Goal: Task Accomplishment & Management: Use online tool/utility

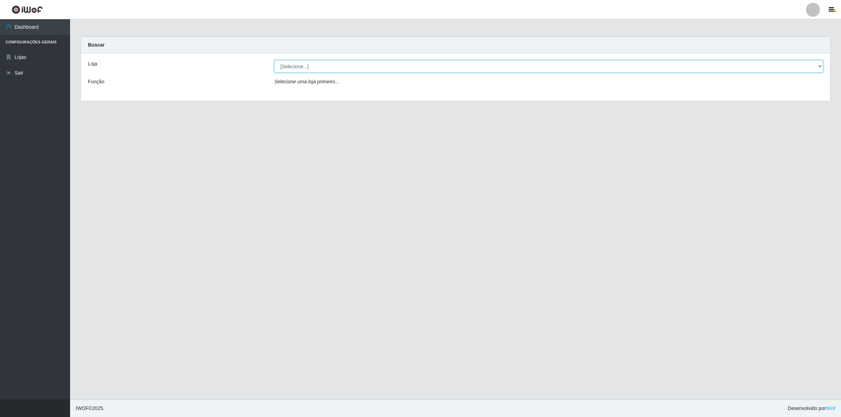
click at [321, 67] on select "[Selecione...] Extrabom - Loja 01 Centro de Distribuição" at bounding box center [548, 66] width 549 height 12
select select "435"
click at [274, 60] on select "[Selecione...] Extrabom - Loja 01 Centro de Distribuição" at bounding box center [548, 66] width 549 height 12
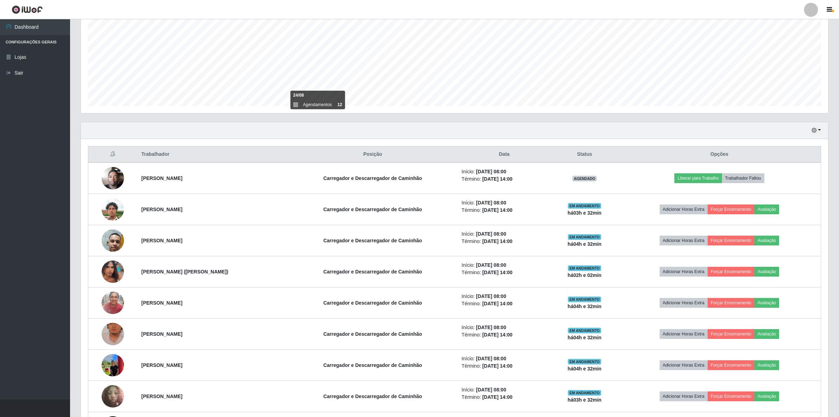
scroll to position [175, 0]
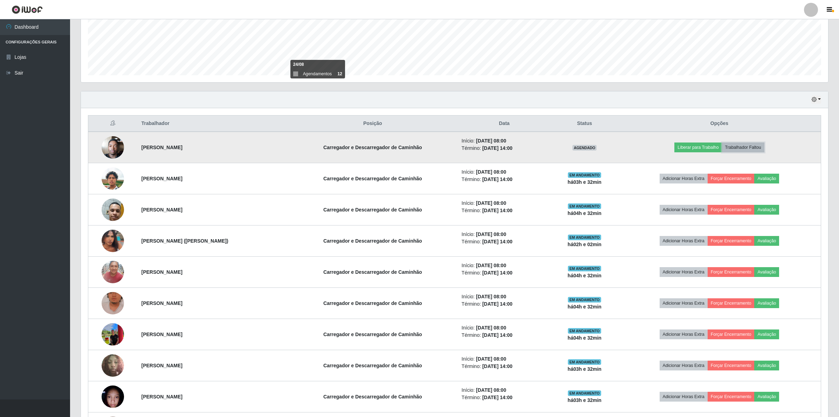
click at [762, 145] on button "Trabalhador Faltou" at bounding box center [743, 148] width 42 height 10
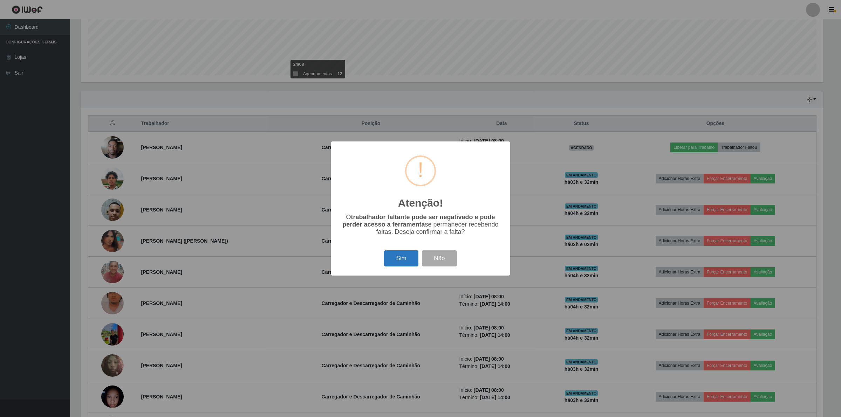
click at [391, 260] on button "Sim" at bounding box center [401, 259] width 34 height 16
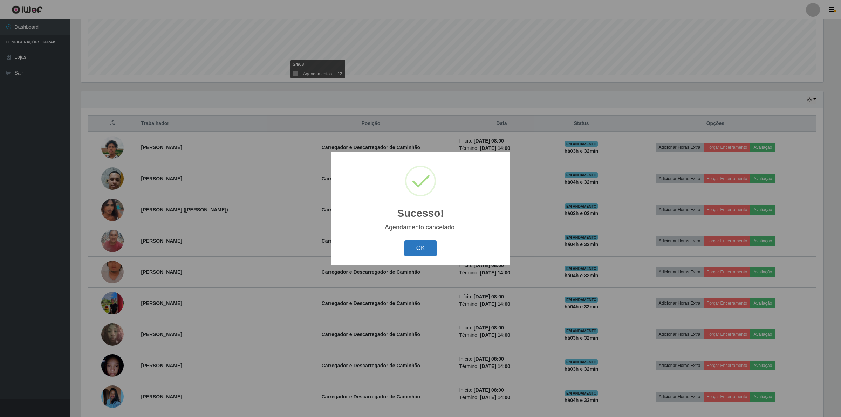
click at [420, 253] on button "OK" at bounding box center [420, 248] width 33 height 16
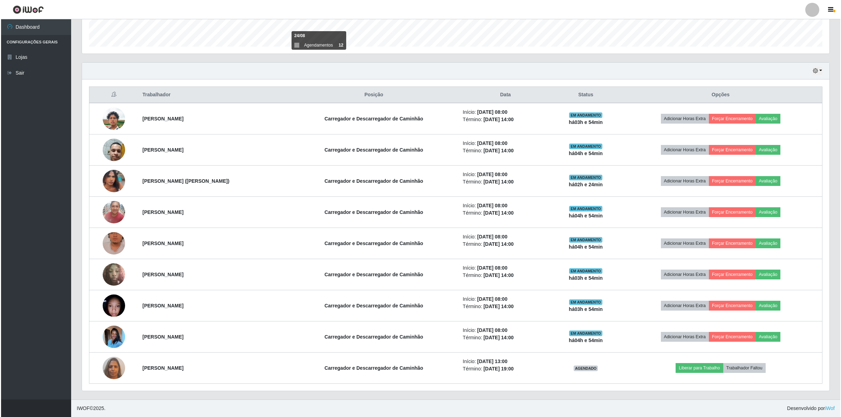
scroll to position [205, 0]
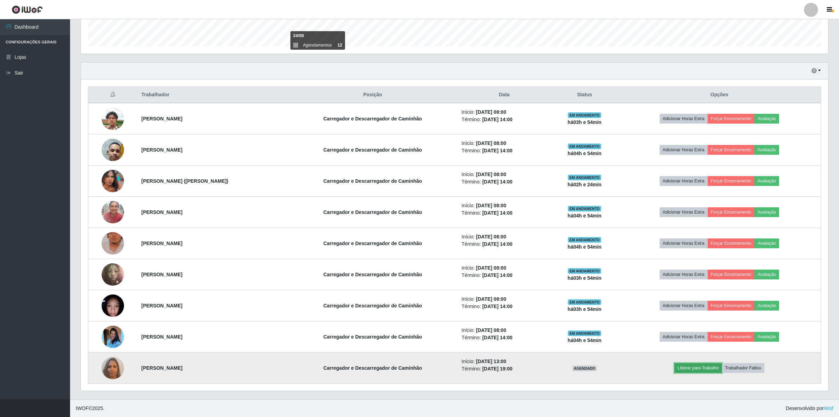
click at [719, 370] on button "Liberar para Trabalho" at bounding box center [698, 368] width 47 height 10
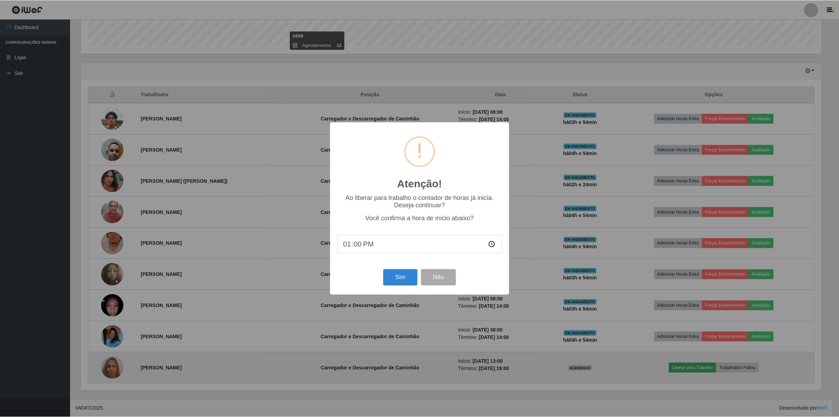
scroll to position [146, 742]
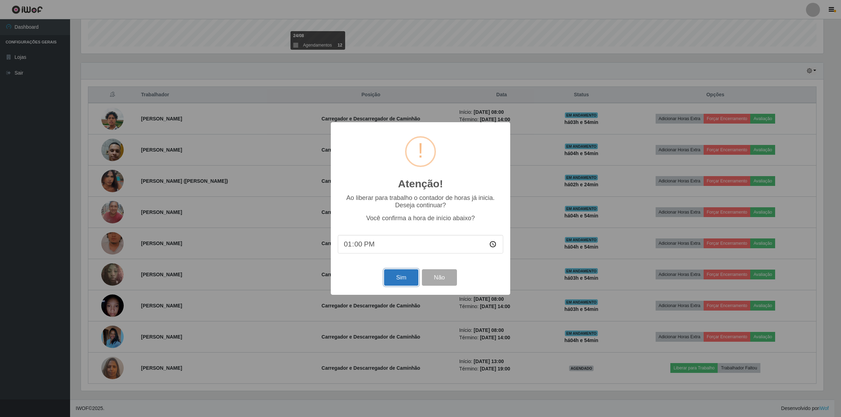
click at [398, 276] on button "Sim" at bounding box center [401, 278] width 34 height 16
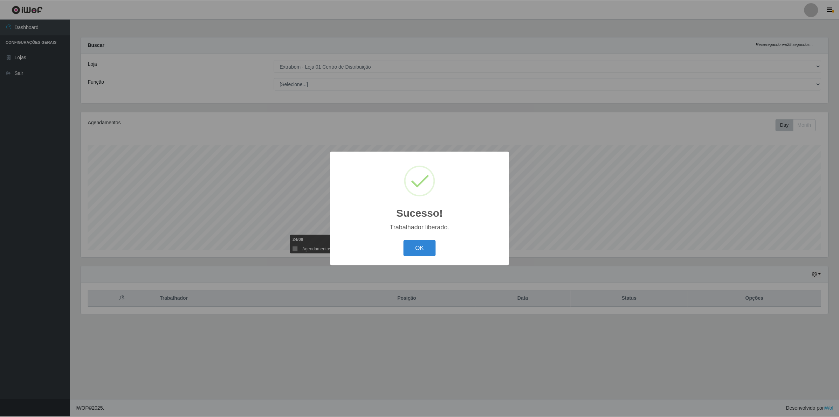
scroll to position [146, 749]
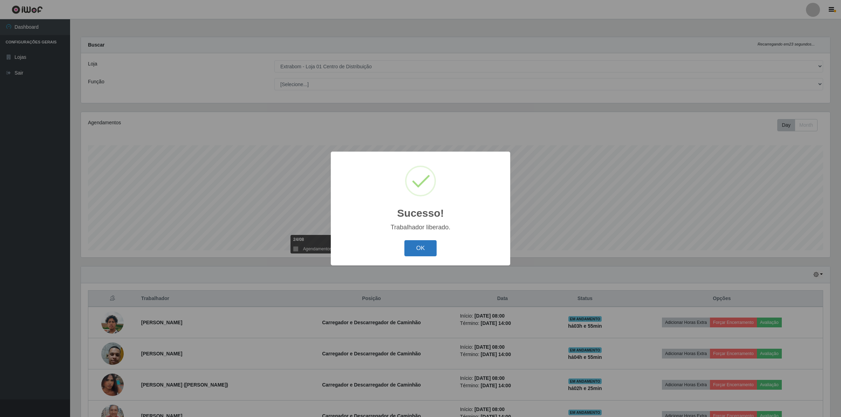
click at [429, 254] on button "OK" at bounding box center [420, 248] width 33 height 16
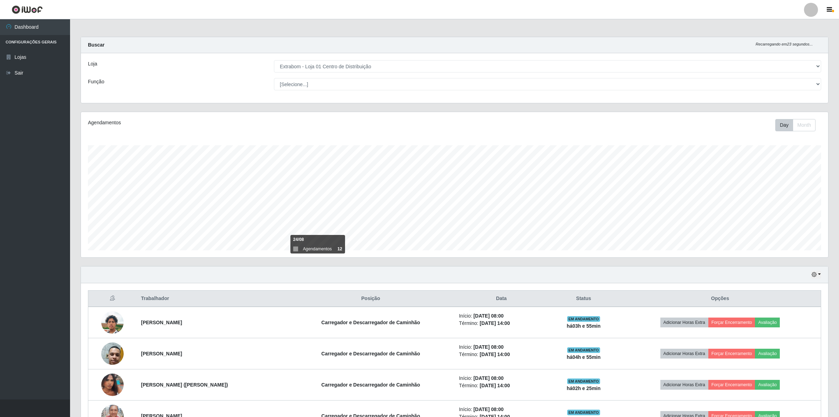
scroll to position [350371, 349769]
